Goal: Task Accomplishment & Management: Manage account settings

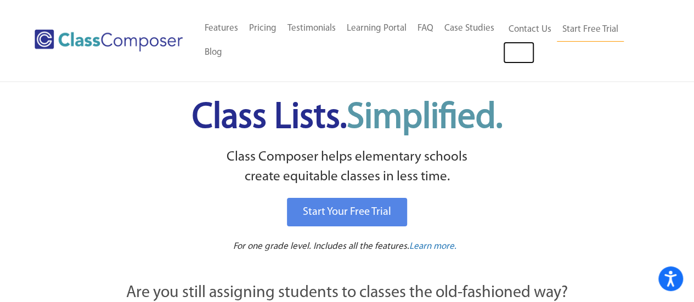
click at [520, 55] on link "Log In" at bounding box center [518, 53] width 31 height 22
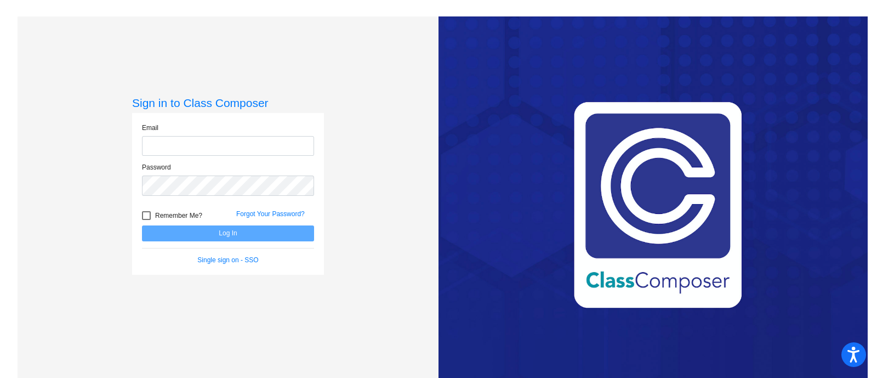
click at [251, 145] on input "email" at bounding box center [228, 146] width 172 height 20
click at [194, 154] on input "email" at bounding box center [228, 146] width 172 height 20
type input "kbouchard@psdschools.org"
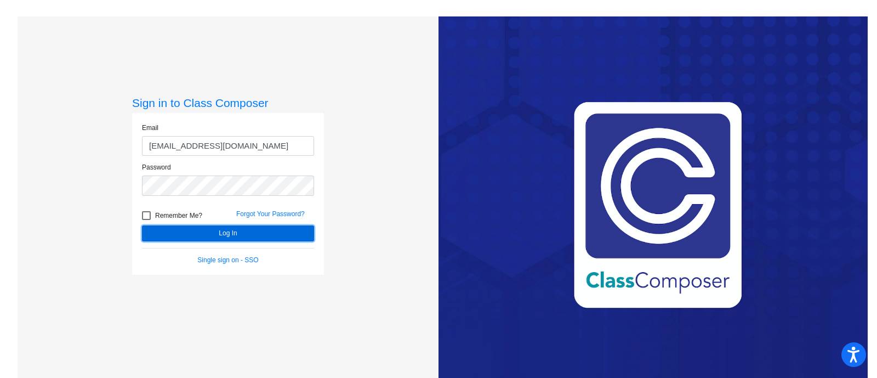
click at [230, 231] on button "Log In" at bounding box center [228, 233] width 172 height 16
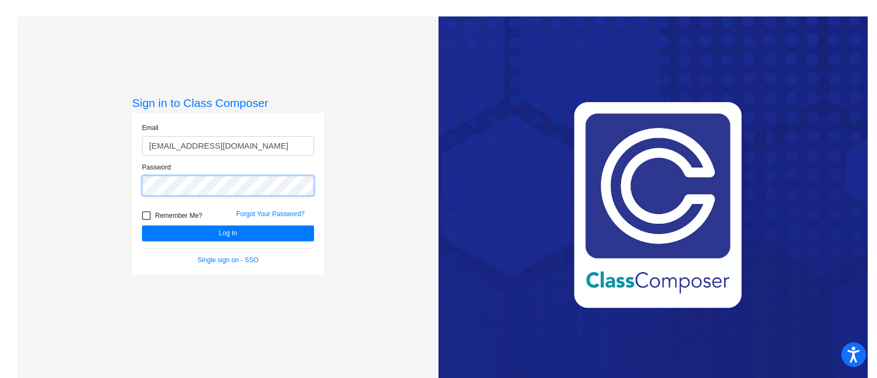
click at [142, 225] on button "Log In" at bounding box center [228, 233] width 172 height 16
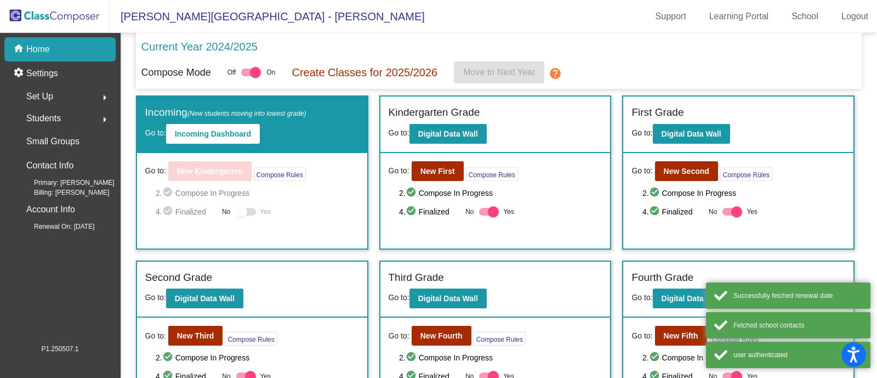
click at [372, 45] on div "Current Year 2024/2025" at bounding box center [499, 49] width 716 height 23
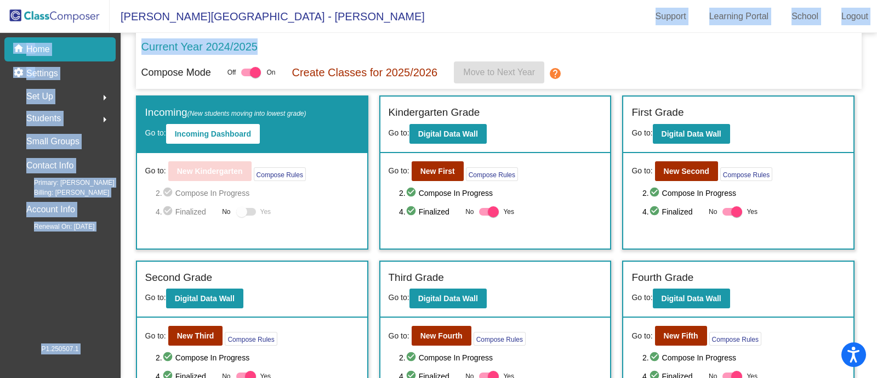
drag, startPoint x: 343, startPoint y: 41, endPoint x: 490, endPoint y: -83, distance: 192.2
click at [490, 0] on html "Accessibility Screen-Reader Guide, Feedback, and Issue Reporting | New window T…" at bounding box center [438, 189] width 877 height 378
